Goal: Information Seeking & Learning: Learn about a topic

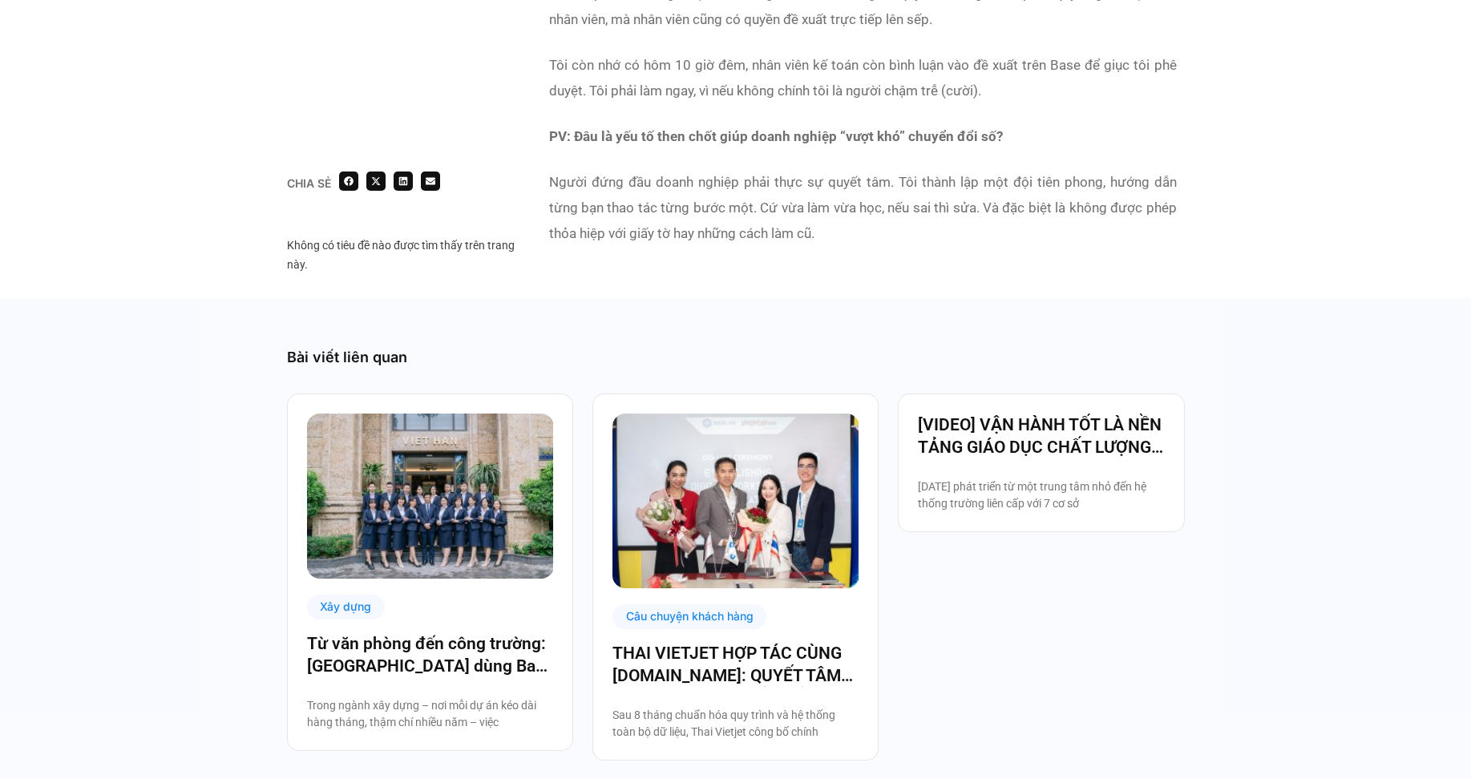
scroll to position [4731, 0]
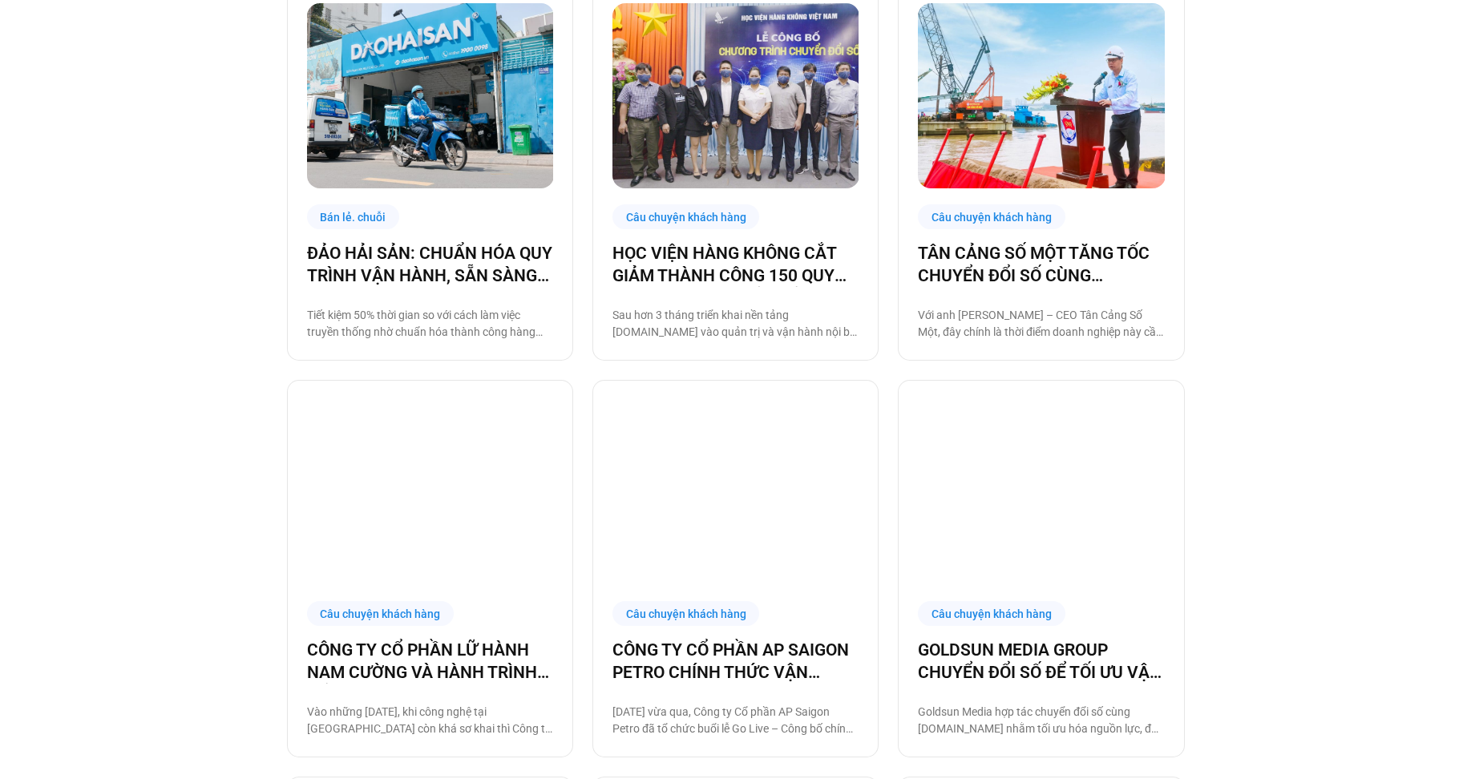
scroll to position [401, 0]
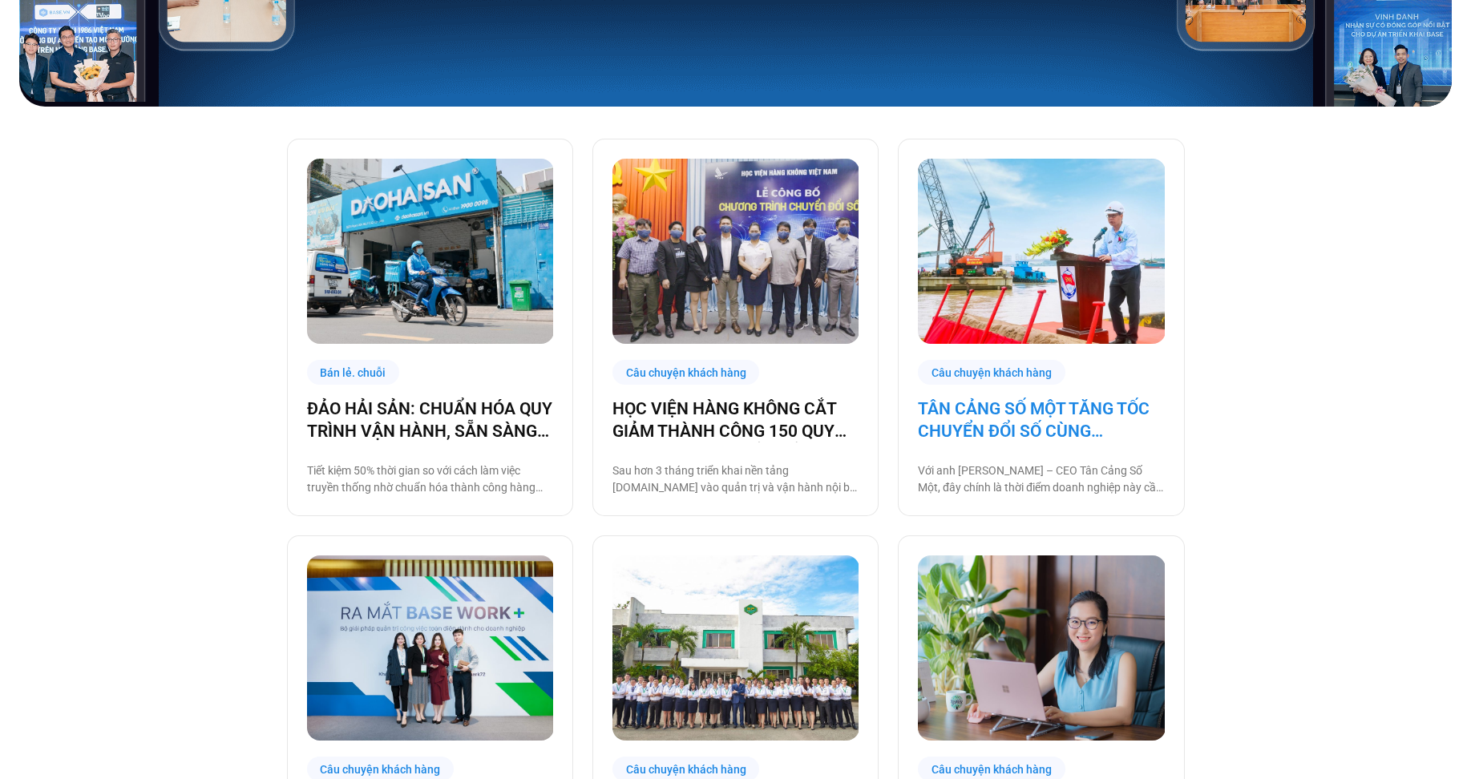
click at [1060, 426] on link "TÂN CẢNG SỐ MỘT TĂNG TỐC CHUYỂN ĐỔI SỐ CÙNG BASE.VN" at bounding box center [1041, 420] width 246 height 45
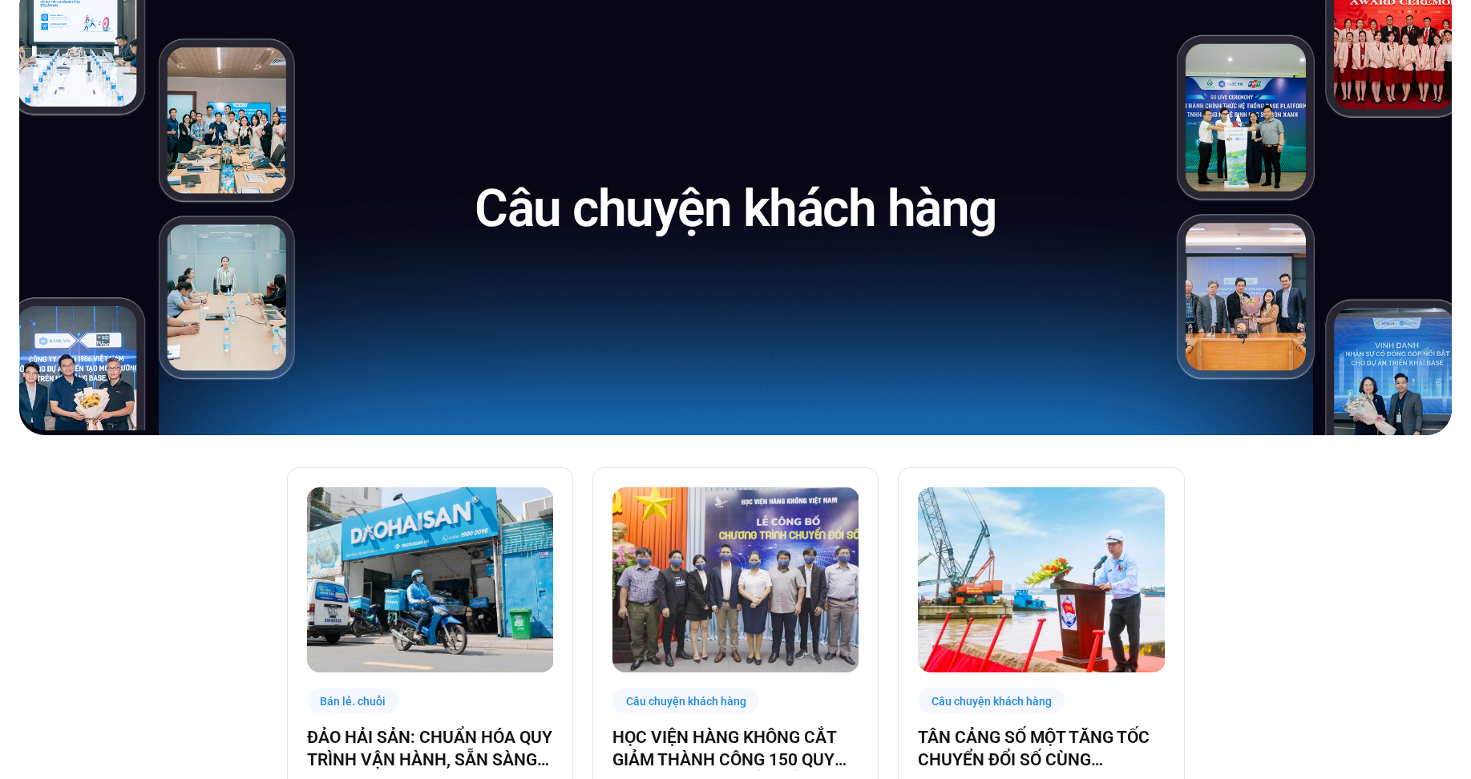
scroll to position [0, 0]
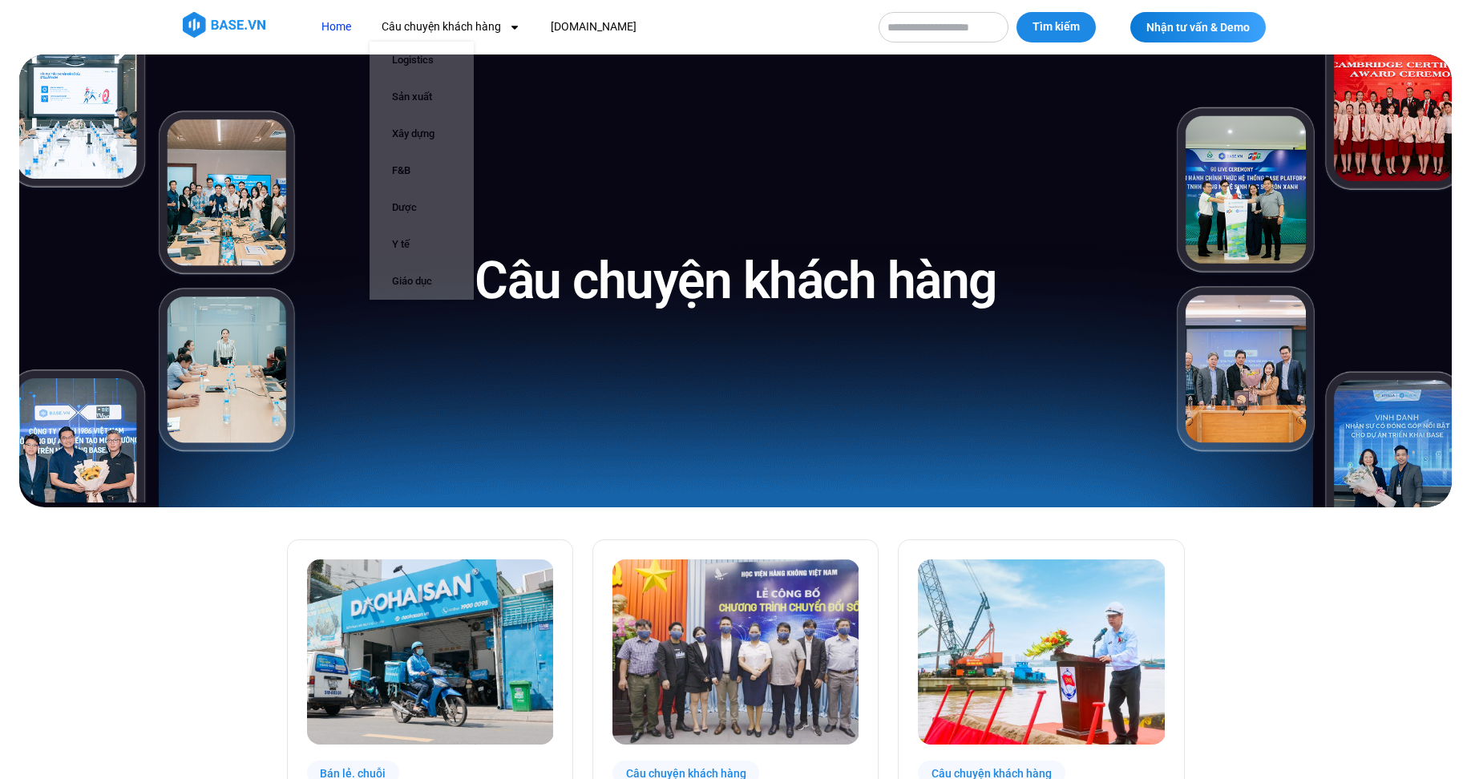
click at [339, 27] on link "Home" at bounding box center [337, 27] width 54 height 30
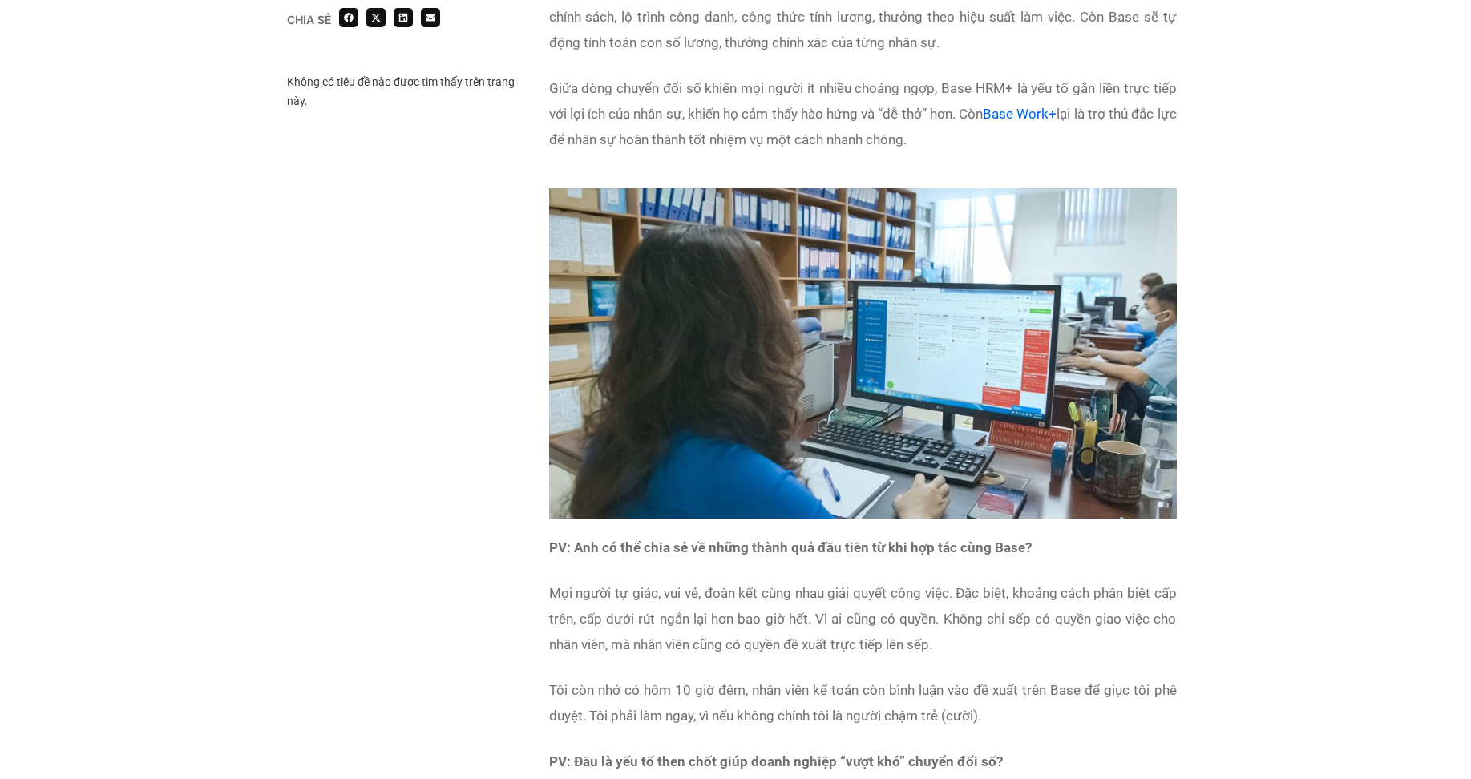
scroll to position [4089, 0]
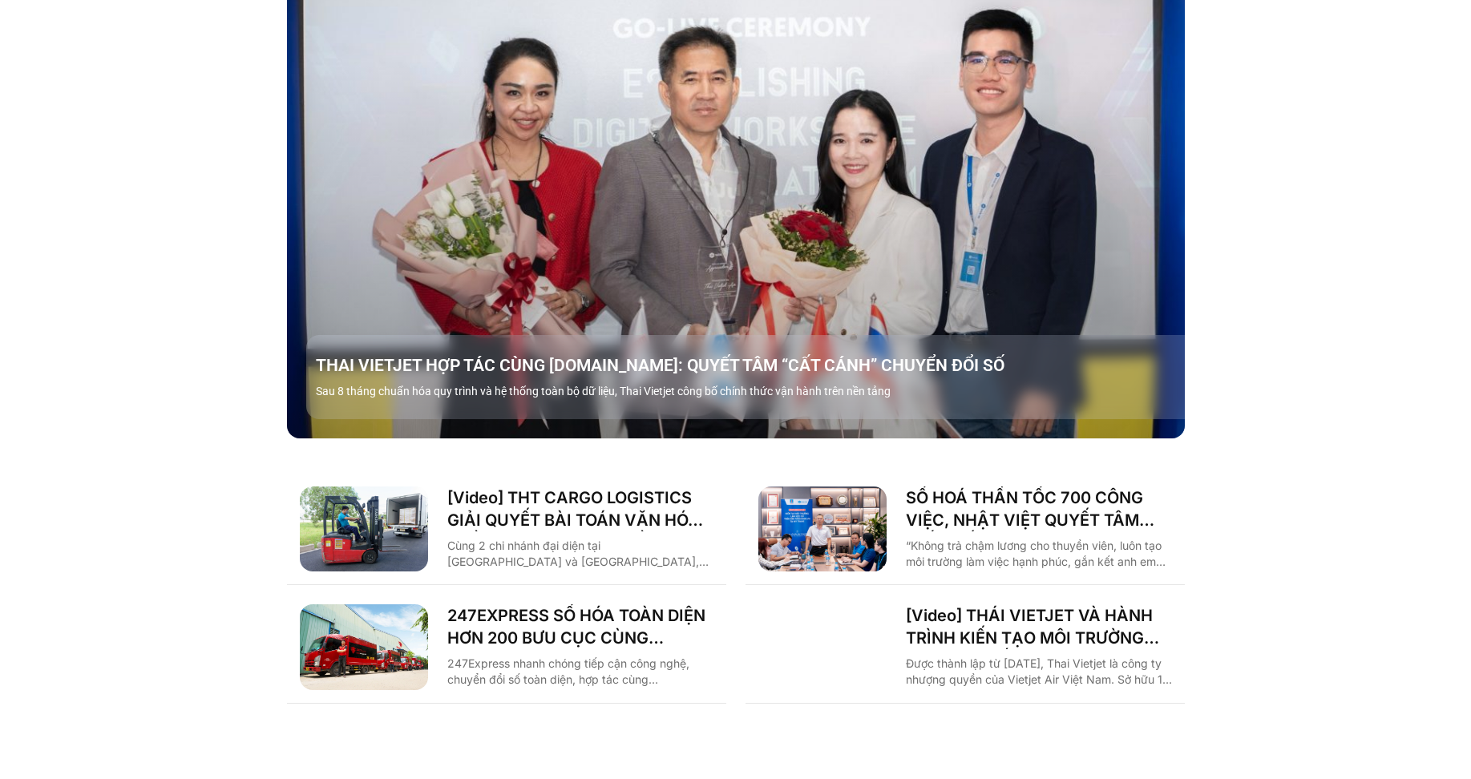
scroll to position [2245, 0]
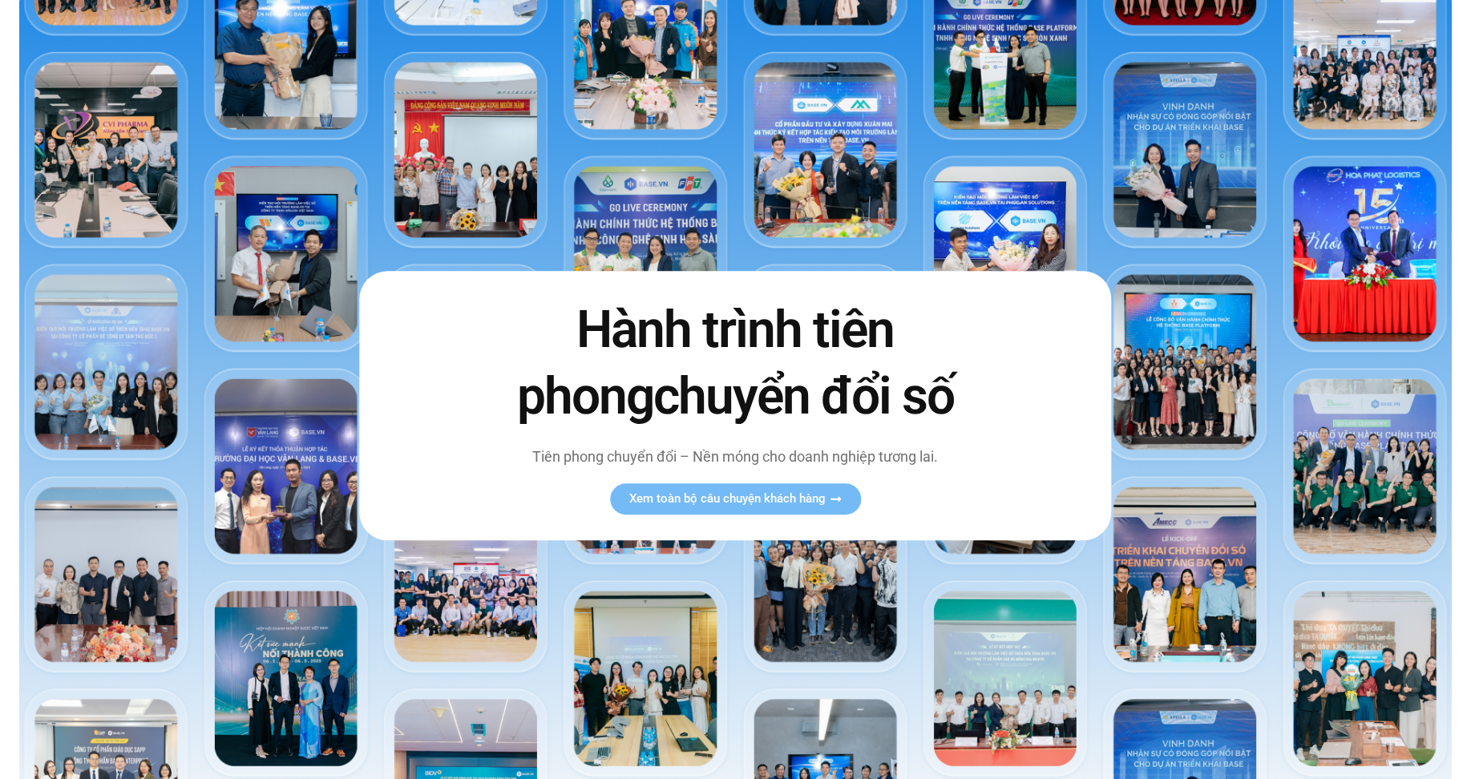
scroll to position [0, 0]
